Goal: Find specific page/section: Find specific page/section

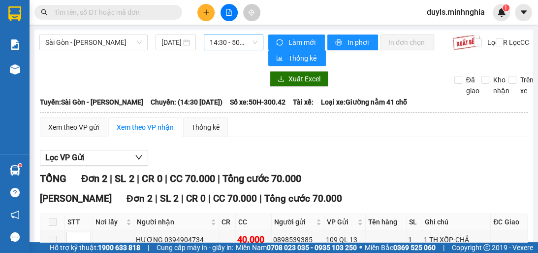
click at [227, 39] on span "14:30 - 50H-300.42" at bounding box center [234, 42] width 48 height 15
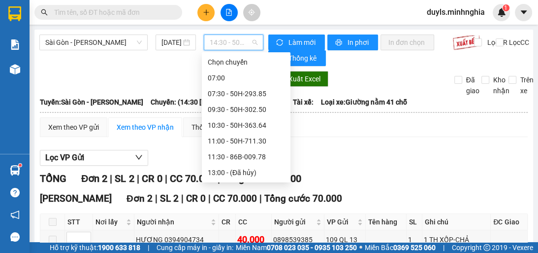
click at [260, 214] on div "17:00 (TC) - 50H-368.19" at bounding box center [246, 219] width 77 height 11
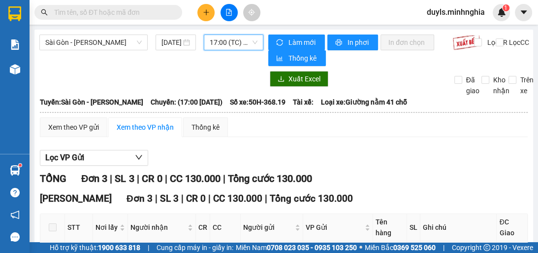
click at [437, 154] on div "Lọc VP Gửi" at bounding box center [284, 158] width 488 height 16
click at [225, 46] on span "17:00 (TC) - 50H-368.19" at bounding box center [234, 42] width 48 height 15
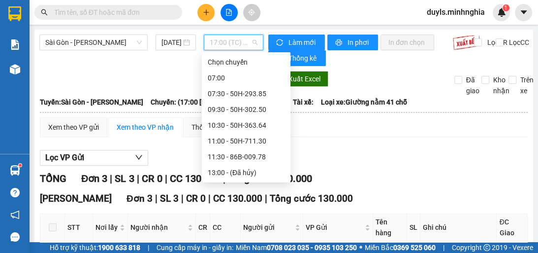
click at [264, 246] on div "21:00 - 86H-021.07" at bounding box center [246, 251] width 77 height 11
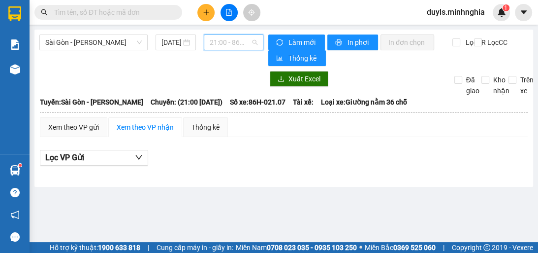
click at [223, 43] on span "21:00 - 86H-021.07" at bounding box center [234, 42] width 48 height 15
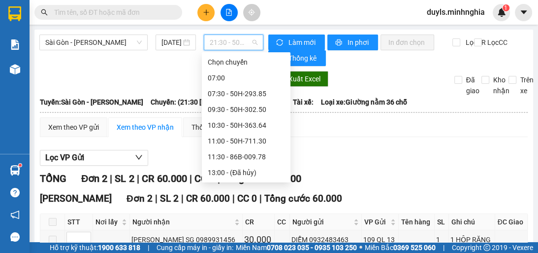
click at [222, 45] on span "21:30 - 50H-350.51" at bounding box center [234, 42] width 48 height 15
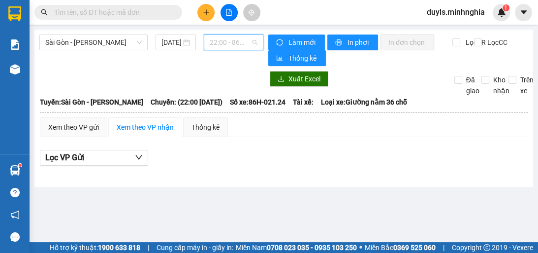
click at [241, 44] on span "22:00 - 86H-021.24" at bounding box center [234, 42] width 48 height 15
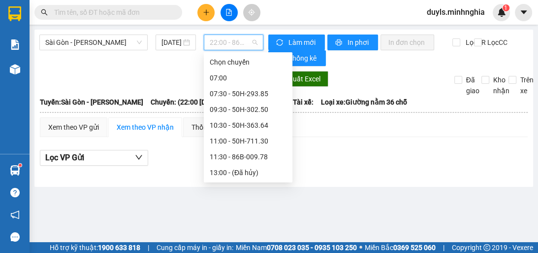
click at [330, 162] on div "Lọc VP Gửi" at bounding box center [284, 158] width 488 height 16
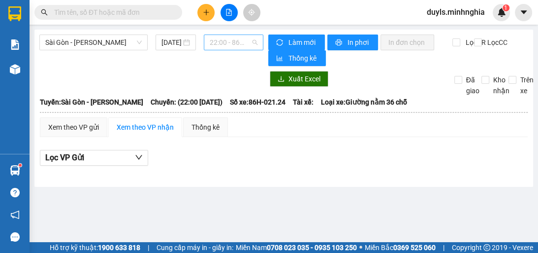
click at [238, 45] on span "22:00 - 86H-021.24" at bounding box center [234, 42] width 48 height 15
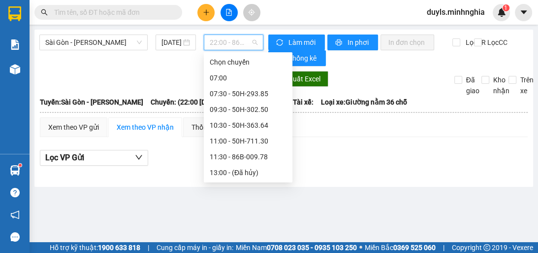
click at [259, 214] on div "17:00 (TC) - 50H-368.19" at bounding box center [248, 219] width 77 height 11
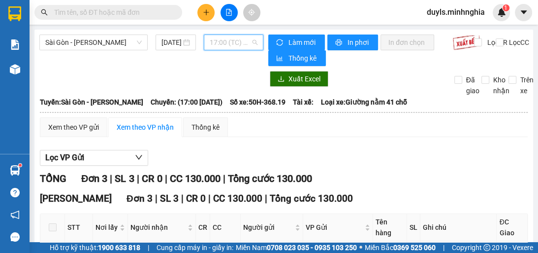
click at [240, 44] on span "17:00 (TC) - 50H-368.19" at bounding box center [234, 42] width 48 height 15
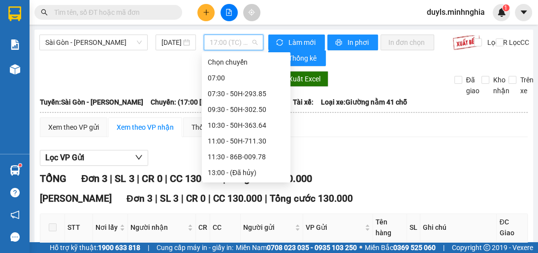
click at [258, 183] on div "14:30 - 50H-300.42" at bounding box center [246, 188] width 77 height 11
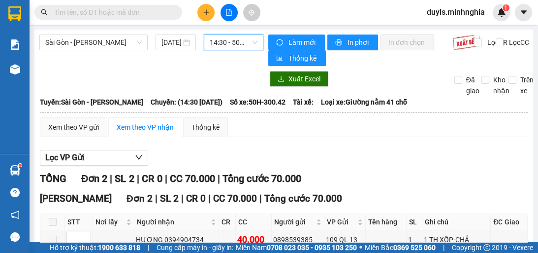
click at [246, 37] on span "14:30 - 50H-300.42" at bounding box center [234, 42] width 48 height 15
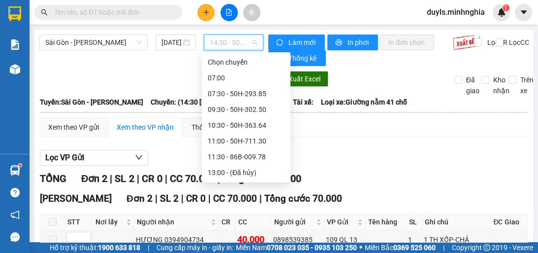
click at [254, 214] on div "17:00 (TC) - 50H-368.19" at bounding box center [246, 219] width 77 height 11
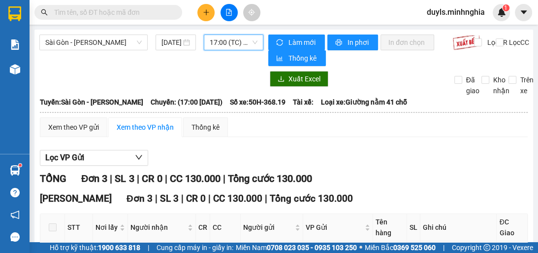
scroll to position [95, 0]
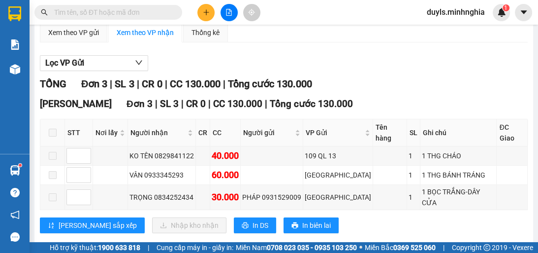
click at [450, 85] on div "TỔNG Đơn 3 | SL 3 | CR 0 | CC 130.000 | Tổng cước 130.000" at bounding box center [284, 83] width 488 height 15
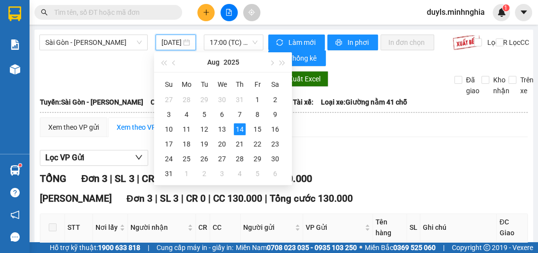
click at [169, 39] on input "[DATE]" at bounding box center [172, 42] width 20 height 11
type input "[DATE]"
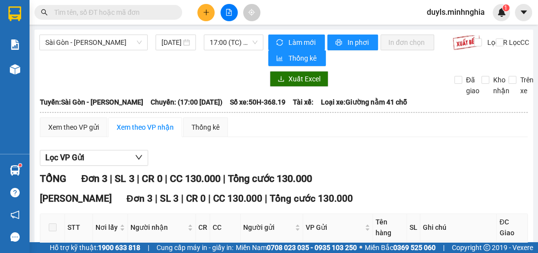
click at [347, 131] on div "Xem theo VP gửi Xem theo VP nhận Thống kê" at bounding box center [284, 127] width 488 height 20
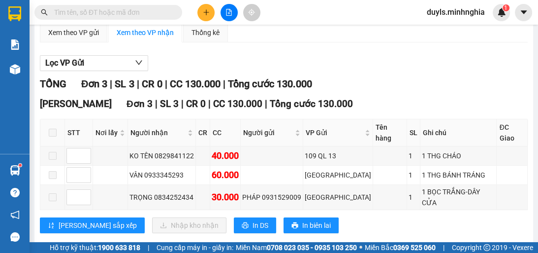
click at [427, 217] on div "[PERSON_NAME] sắp xếp Nhập kho nhận In DS In biên lai" at bounding box center [284, 225] width 488 height 16
click at [374, 71] on div at bounding box center [284, 71] width 488 height 0
drag, startPoint x: 375, startPoint y: 71, endPoint x: 352, endPoint y: 54, distance: 29.3
click at [352, 55] on div "Lọc VP Gửi" at bounding box center [284, 63] width 488 height 16
